Goal: Information Seeking & Learning: Check status

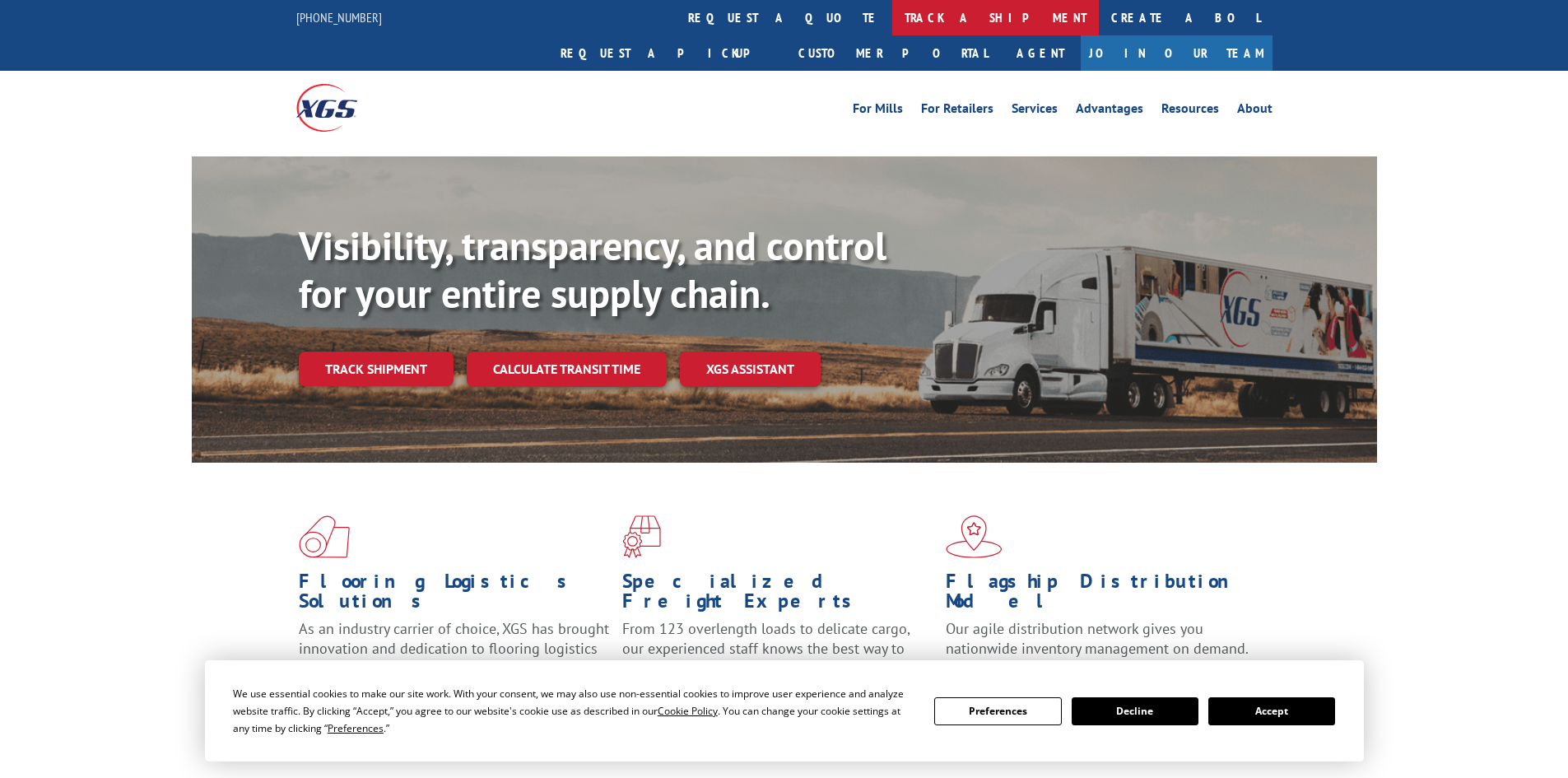
click at [893, 13] on link "track a shipment" at bounding box center [995, 18] width 206 height 36
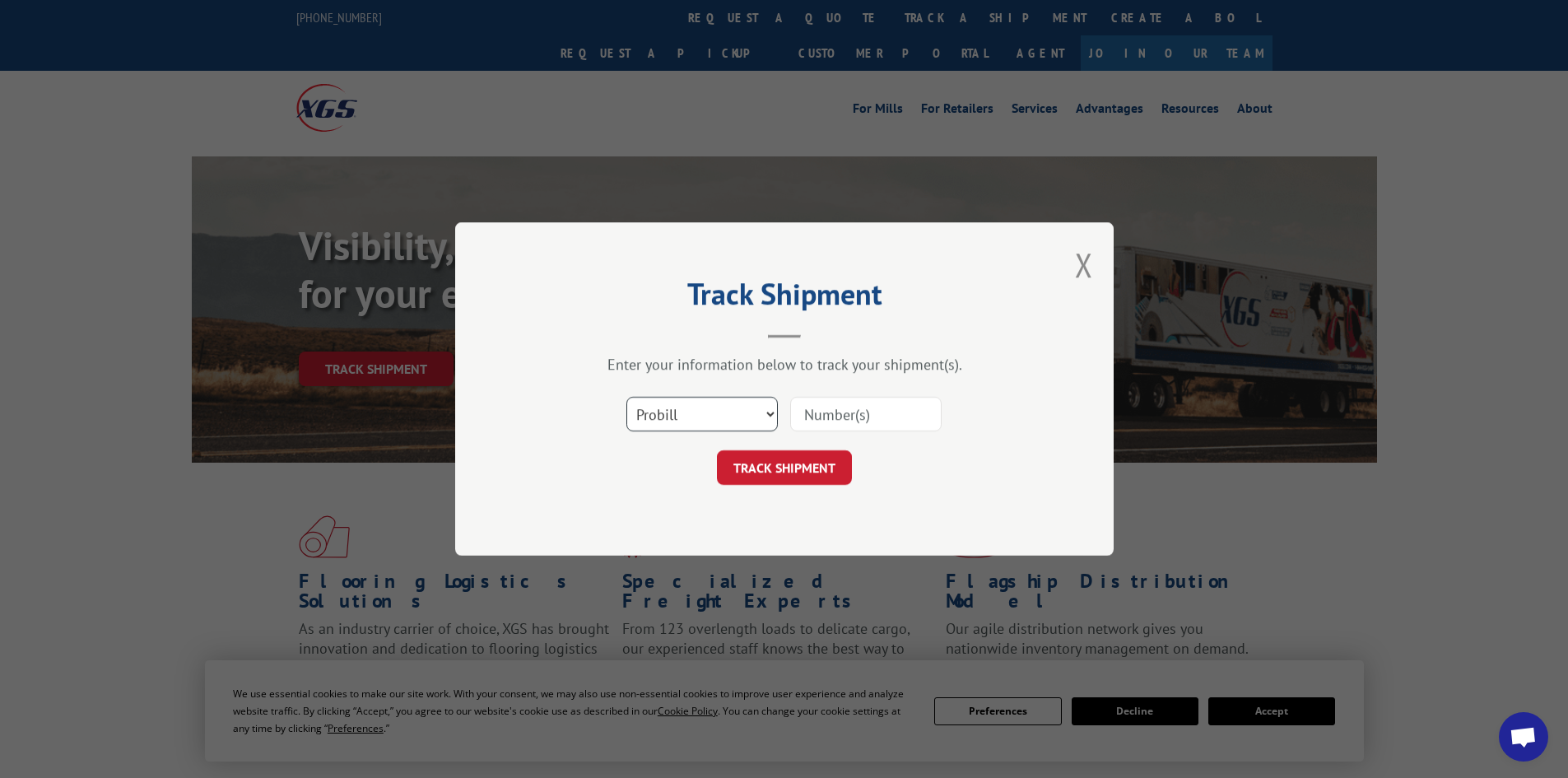
drag, startPoint x: 746, startPoint y: 419, endPoint x: 738, endPoint y: 420, distance: 8.1
click at [746, 419] on select "Select category... Probill BOL PO" at bounding box center [702, 413] width 151 height 35
select select "bol"
click at [627, 396] on select "Select category... Probill BOL PO" at bounding box center [702, 413] width 151 height 35
click at [858, 395] on div at bounding box center [866, 414] width 151 height 38
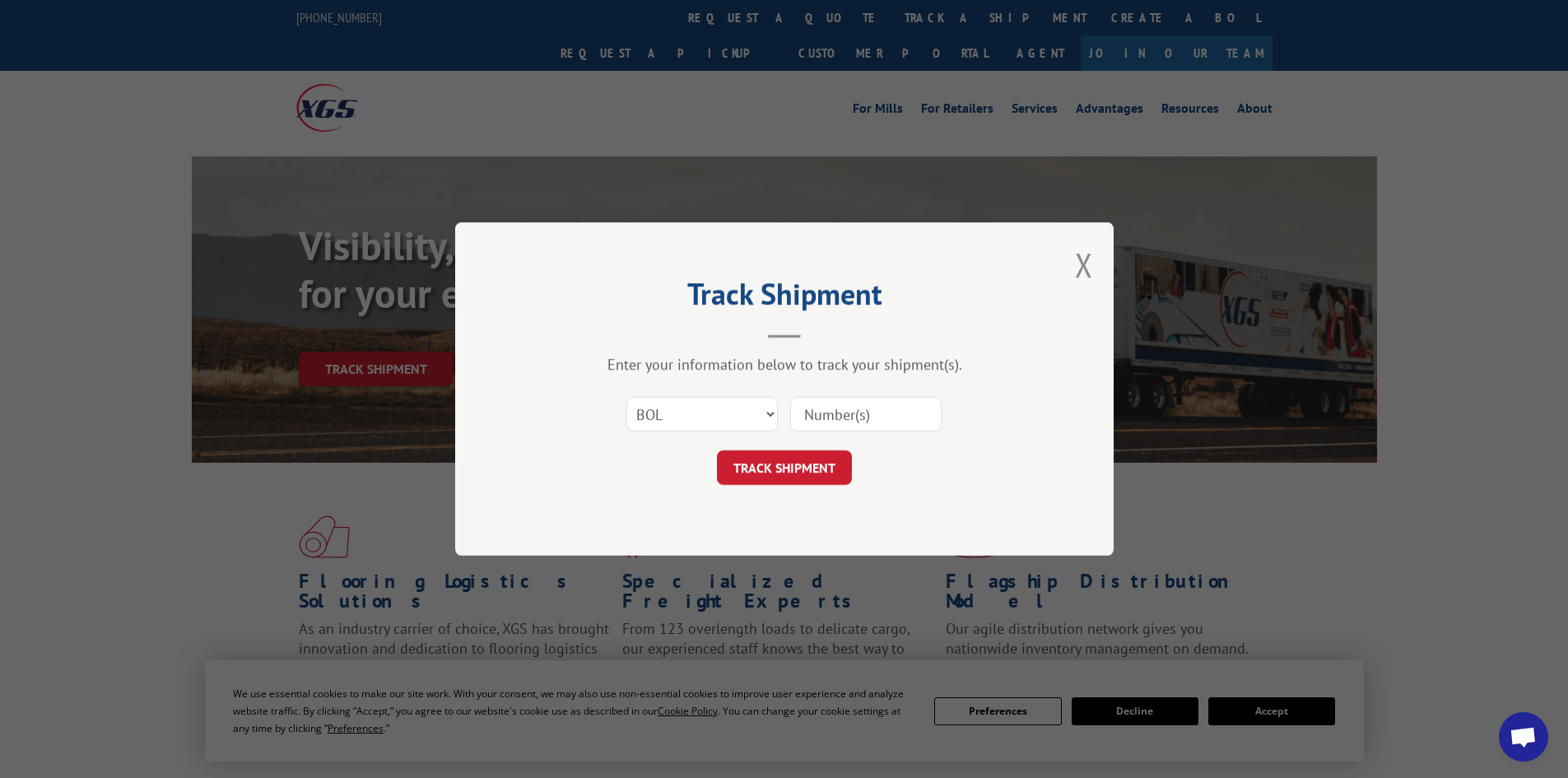
click at [852, 408] on input at bounding box center [866, 413] width 151 height 35
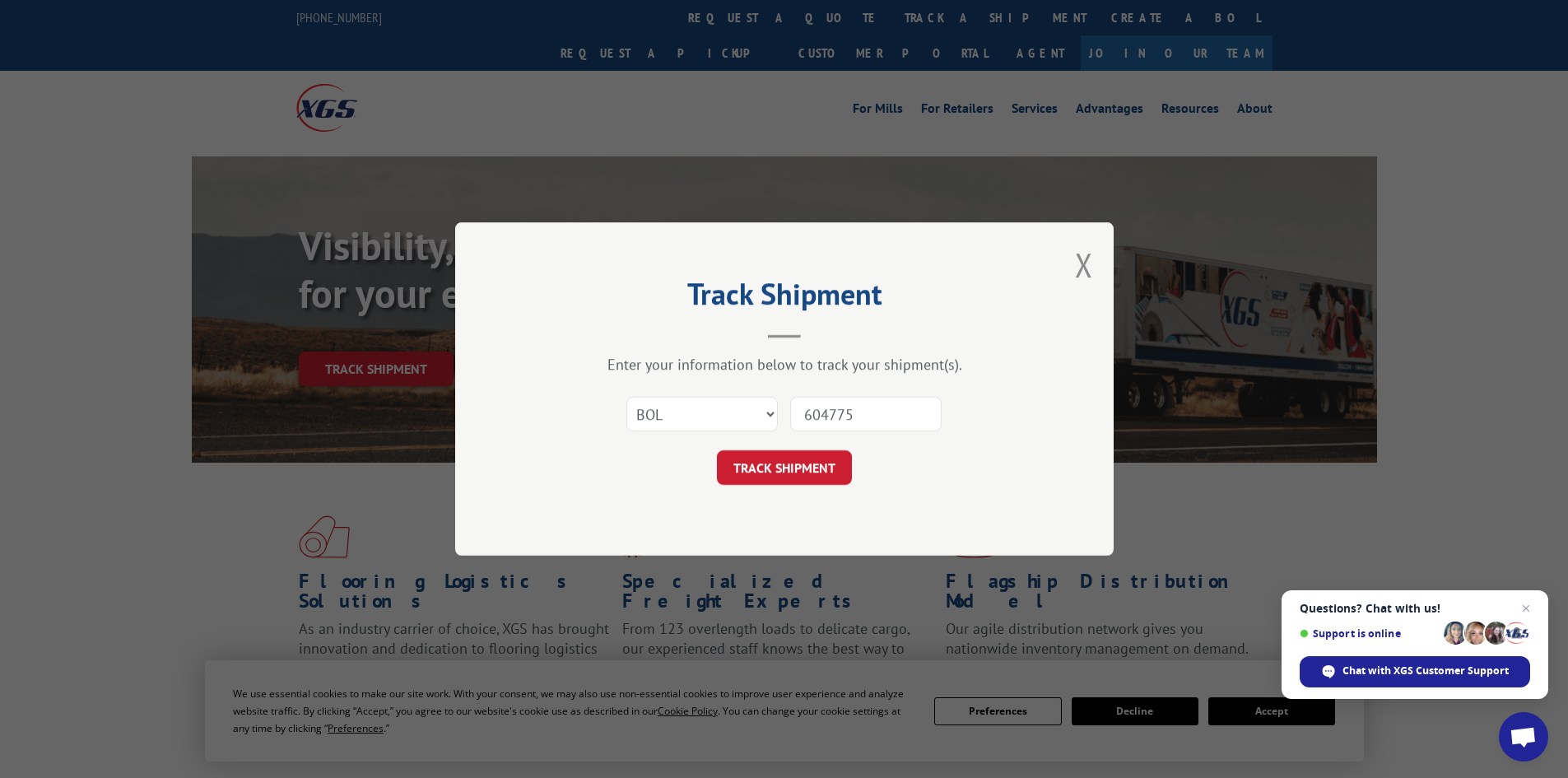
type input "6047752"
click button "TRACK SHIPMENT" at bounding box center [784, 467] width 134 height 35
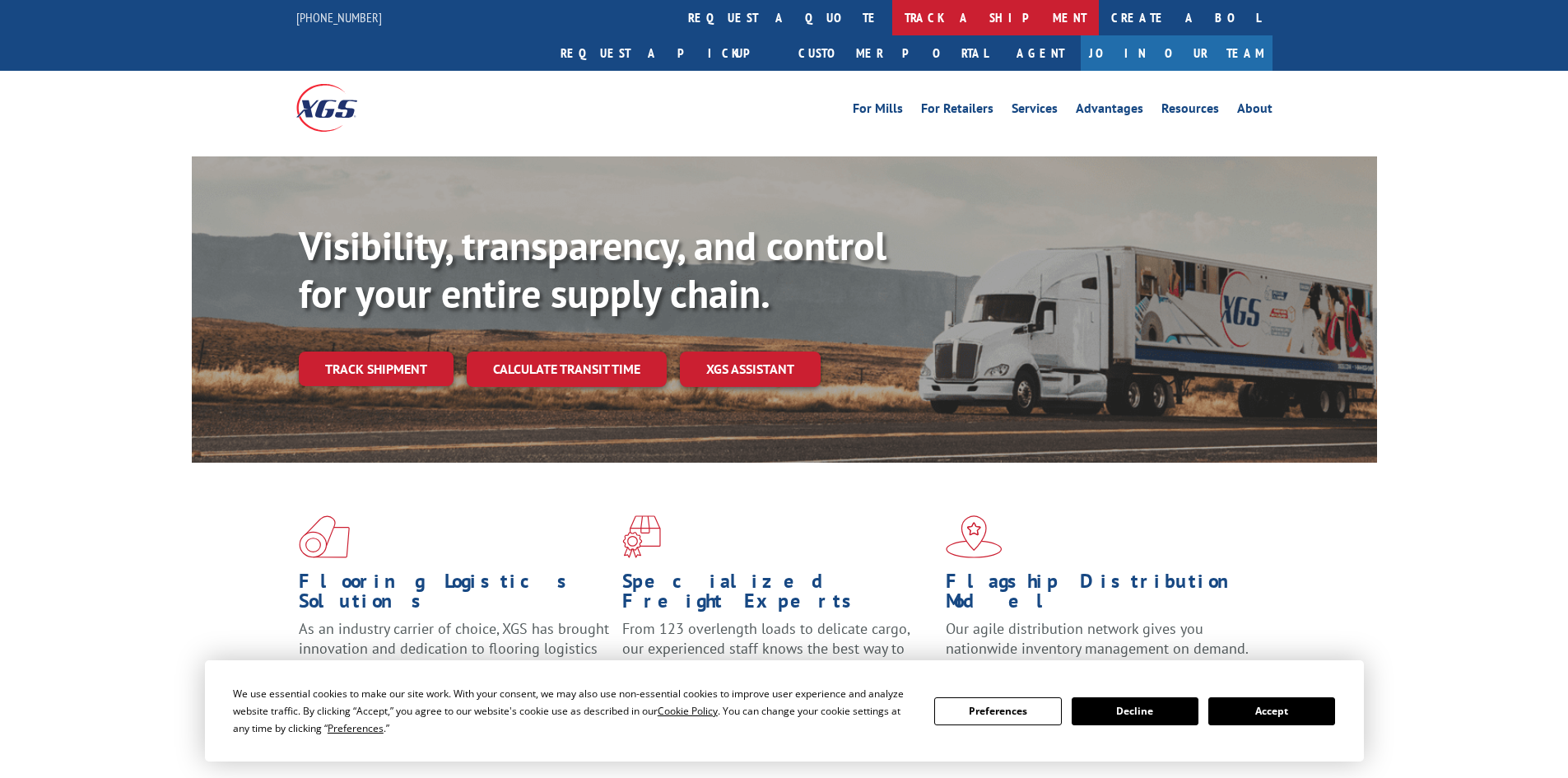
click at [893, 18] on link "track a shipment" at bounding box center [995, 18] width 206 height 36
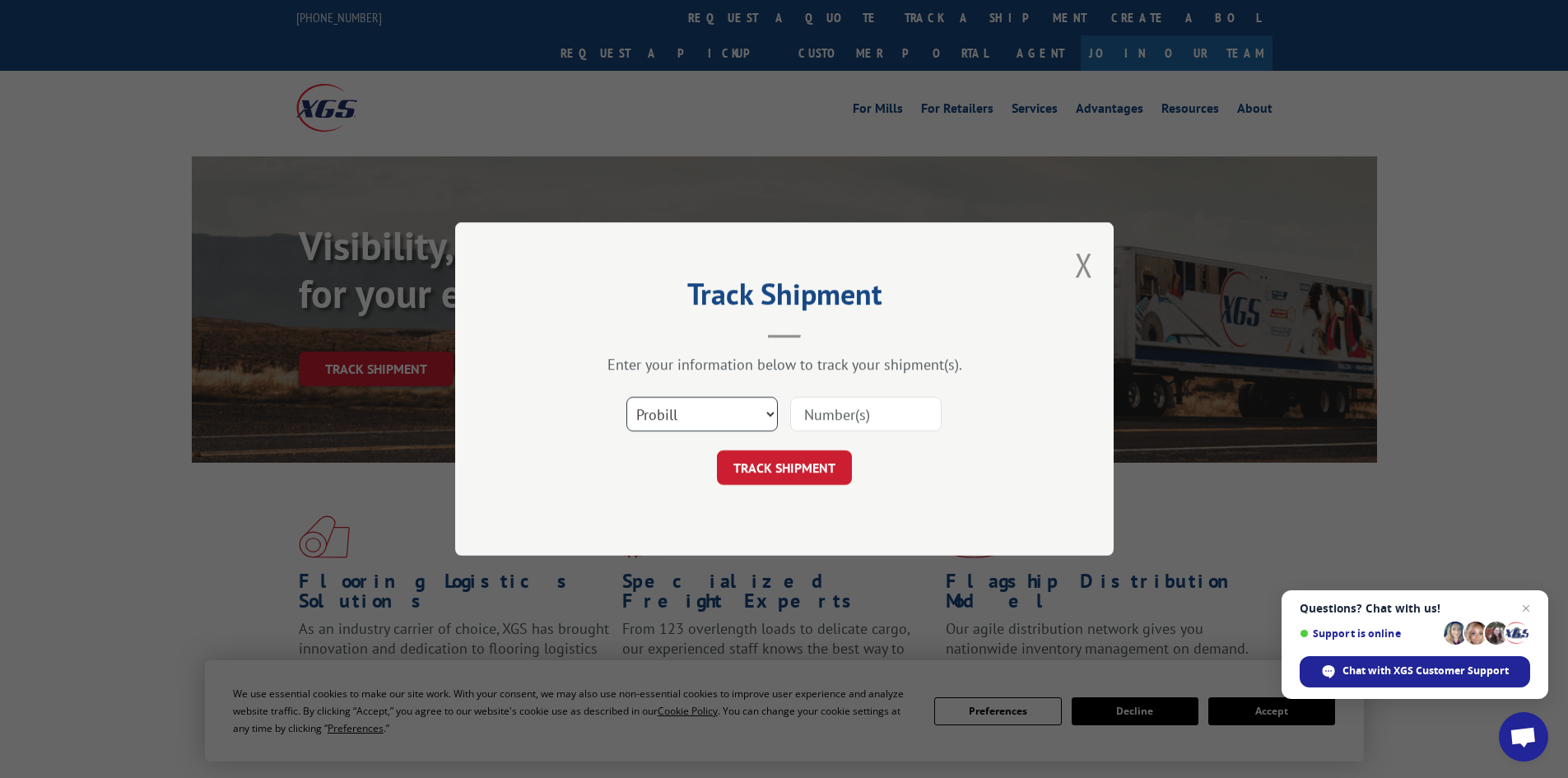
drag, startPoint x: 727, startPoint y: 401, endPoint x: 715, endPoint y: 423, distance: 25.1
click at [727, 401] on select "Select category... Probill BOL PO" at bounding box center [702, 413] width 151 height 35
select select "bol"
click at [627, 396] on select "Select category... Probill BOL PO" at bounding box center [702, 413] width 151 height 35
click at [852, 419] on input at bounding box center [866, 413] width 151 height 35
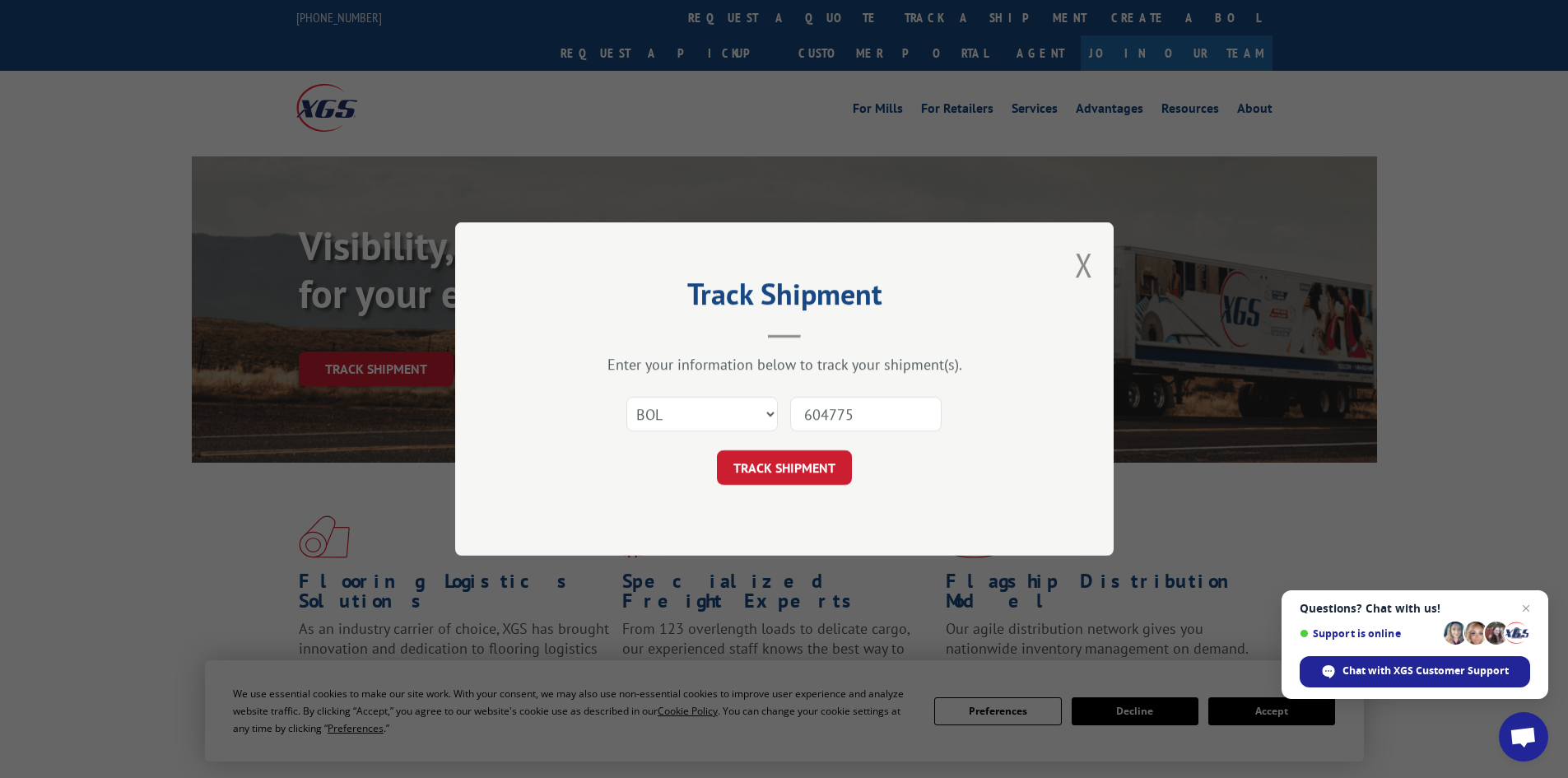
type input "6047752"
click button "TRACK SHIPMENT" at bounding box center [784, 467] width 134 height 35
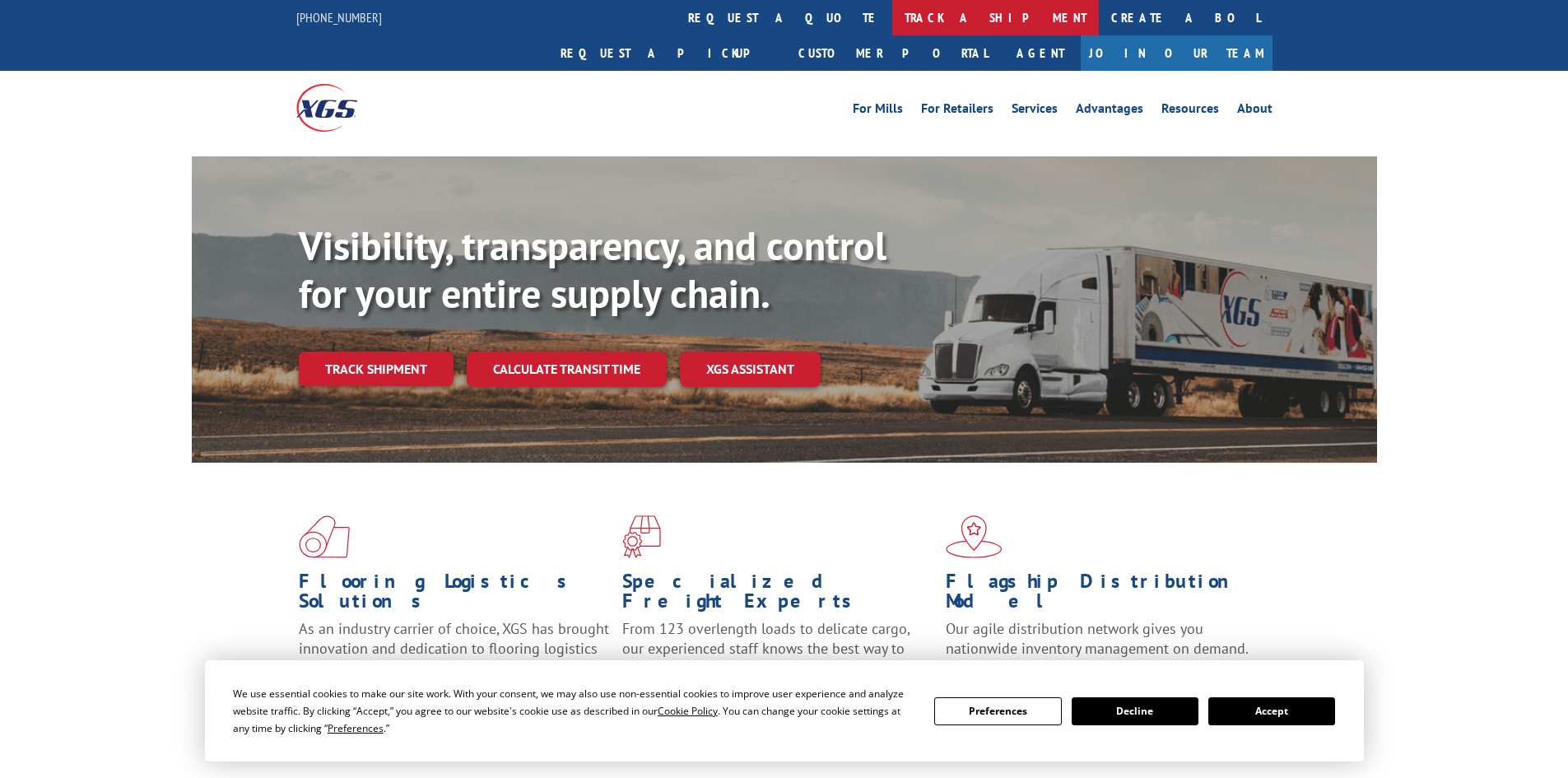
click at [893, 16] on link "track a shipment" at bounding box center [995, 18] width 206 height 36
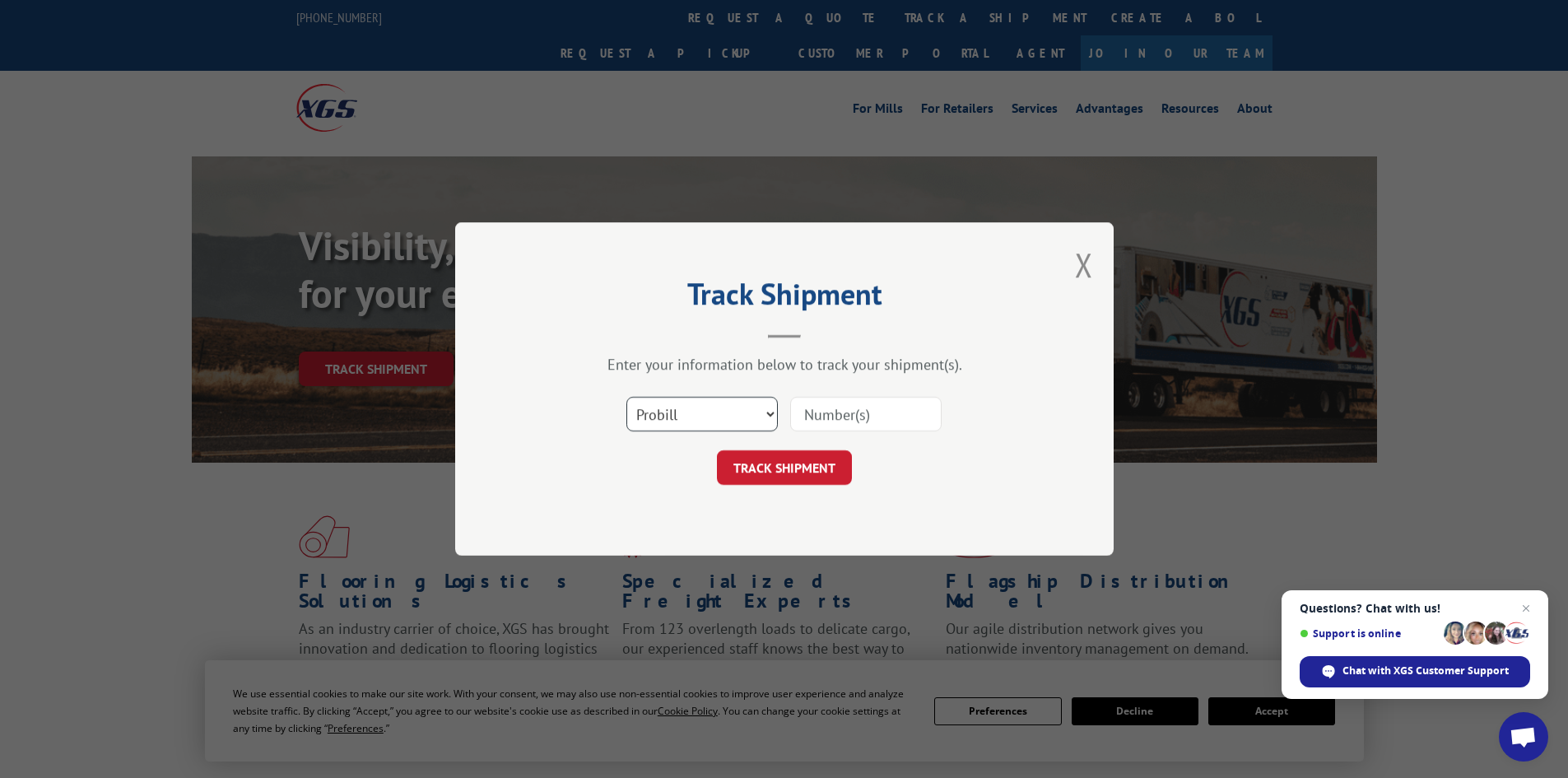
click at [698, 426] on select "Select category... Probill BOL PO" at bounding box center [702, 413] width 151 height 35
select select "bol"
click at [627, 396] on select "Select category... Probill BOL PO" at bounding box center [702, 413] width 151 height 35
click at [856, 419] on input at bounding box center [866, 413] width 151 height 35
type input "6047751"
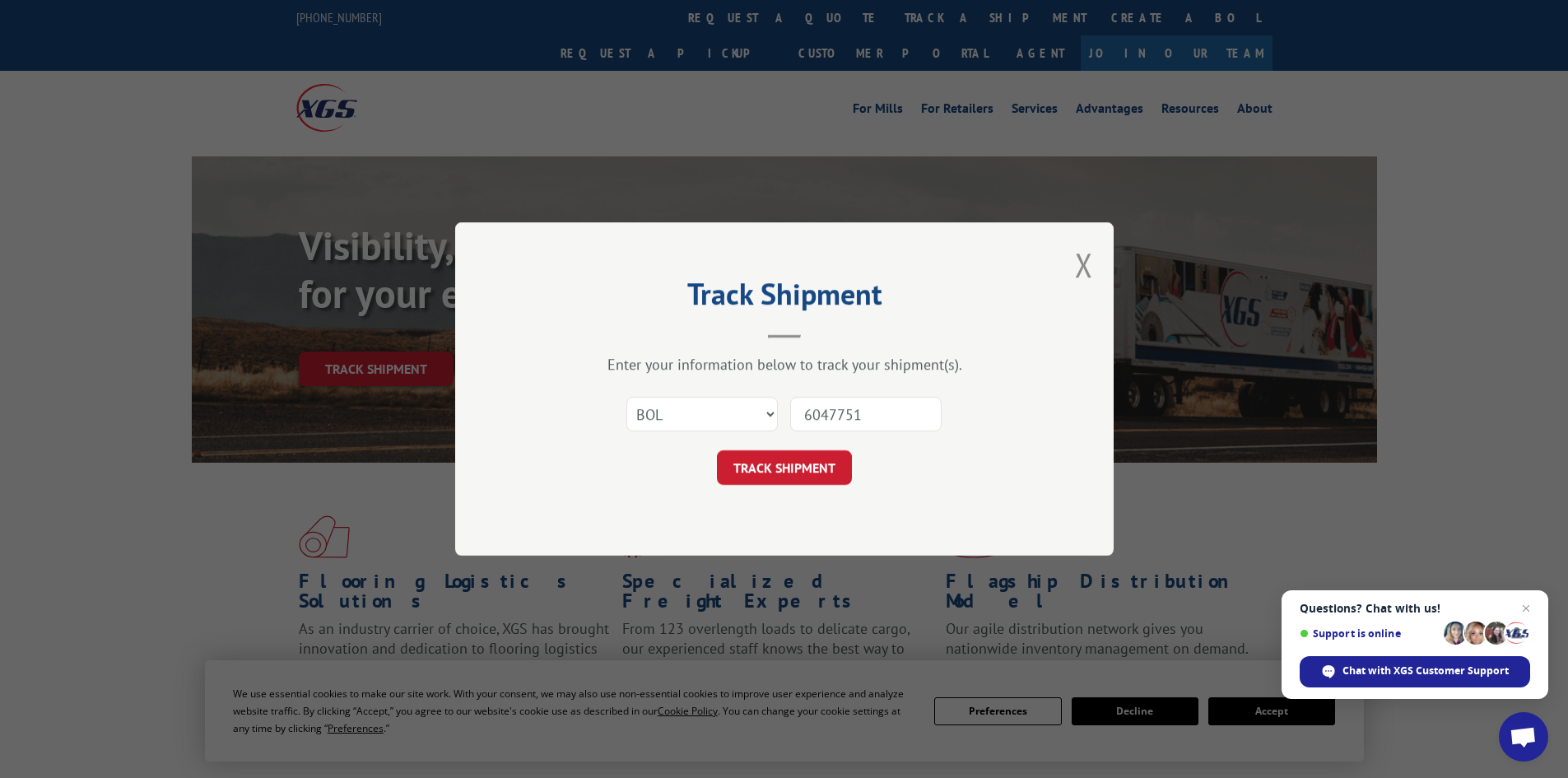
click button "TRACK SHIPMENT" at bounding box center [784, 467] width 134 height 35
